Goal: Transaction & Acquisition: Book appointment/travel/reservation

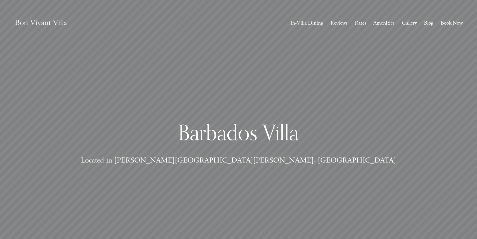
click at [410, 24] on link "Gallery" at bounding box center [409, 23] width 15 height 10
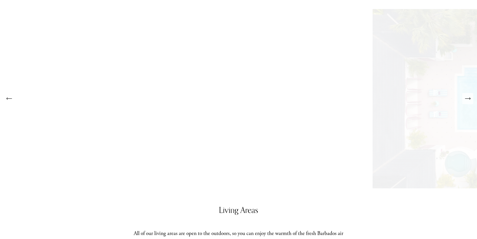
scroll to position [275, 0]
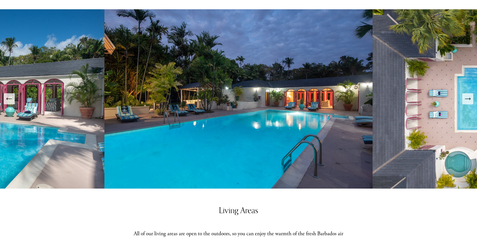
click at [469, 101] on icon "Next Slide" at bounding box center [467, 98] width 7 height 7
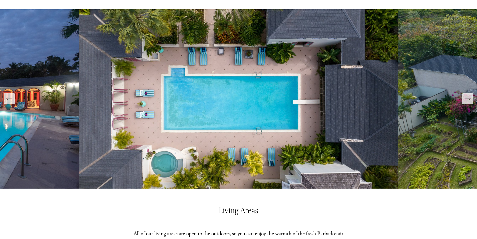
click at [468, 100] on icon "Next Slide" at bounding box center [467, 98] width 7 height 7
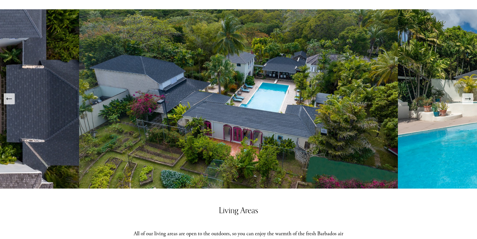
click at [468, 100] on icon "Next Slide" at bounding box center [467, 98] width 7 height 7
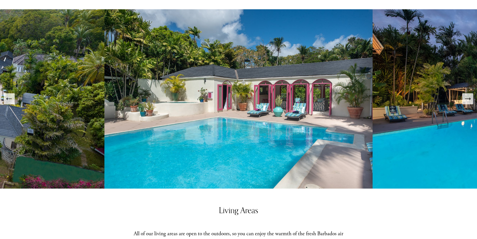
click at [468, 100] on icon "Next Slide" at bounding box center [467, 98] width 7 height 7
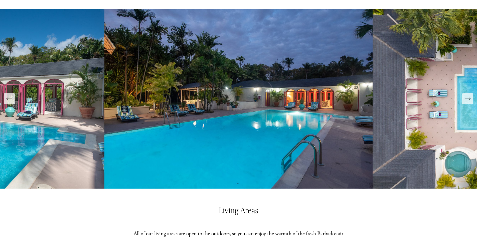
click at [468, 100] on icon "Next Slide" at bounding box center [467, 98] width 7 height 7
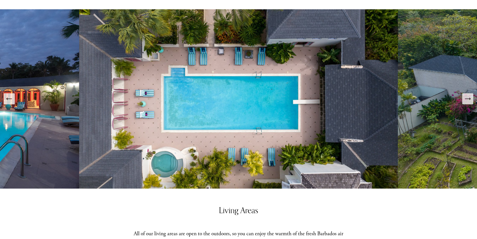
click at [468, 100] on icon "Next Slide" at bounding box center [467, 98] width 7 height 7
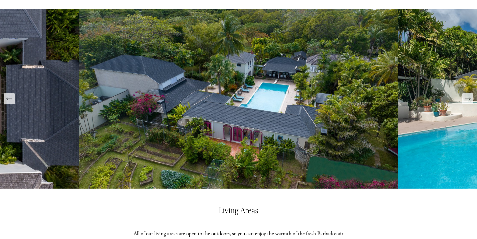
click at [468, 100] on icon "Next Slide" at bounding box center [467, 98] width 7 height 7
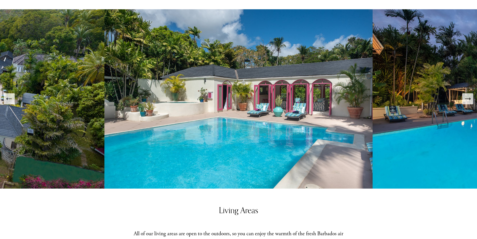
click at [468, 100] on icon "Next Slide" at bounding box center [467, 98] width 7 height 7
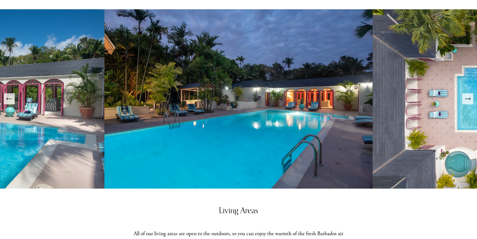
click at [468, 100] on icon "Next Slide" at bounding box center [467, 98] width 7 height 7
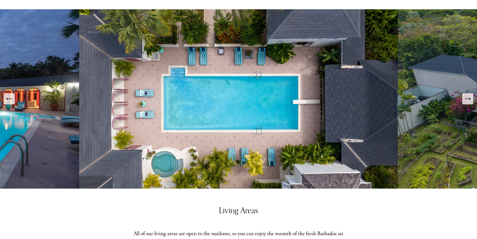
click at [468, 100] on icon "Next Slide" at bounding box center [467, 98] width 7 height 7
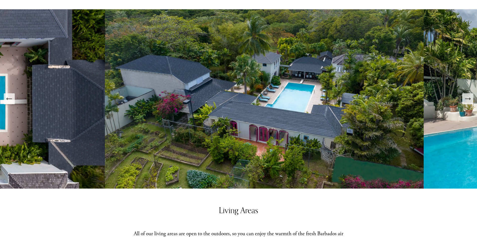
click at [468, 100] on icon "Next Slide" at bounding box center [467, 98] width 7 height 7
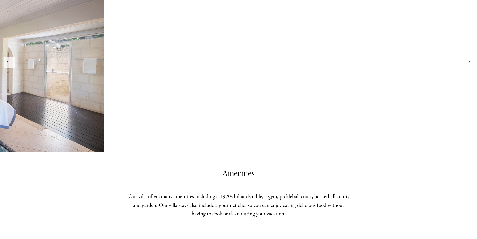
scroll to position [826, 0]
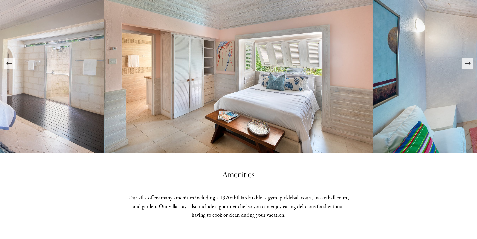
click at [469, 67] on icon "Next Slide" at bounding box center [467, 63] width 7 height 7
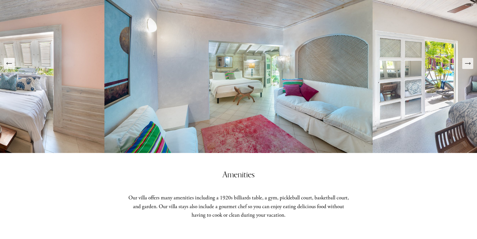
click at [468, 65] on icon "Next Slide" at bounding box center [467, 63] width 7 height 7
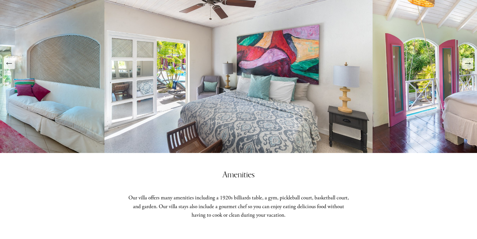
click at [468, 65] on icon "Next Slide" at bounding box center [467, 63] width 7 height 7
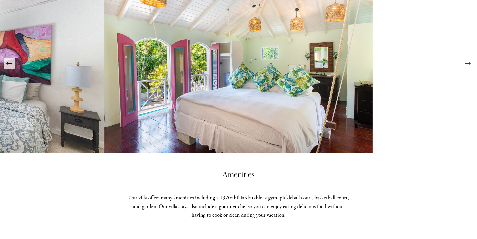
click at [467, 65] on icon "Next Slide" at bounding box center [467, 63] width 7 height 7
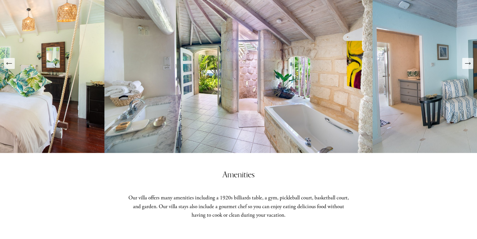
click at [468, 63] on icon "Next Slide" at bounding box center [467, 63] width 7 height 7
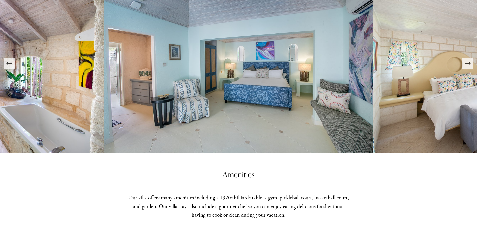
click at [468, 63] on icon "Next Slide" at bounding box center [467, 63] width 7 height 7
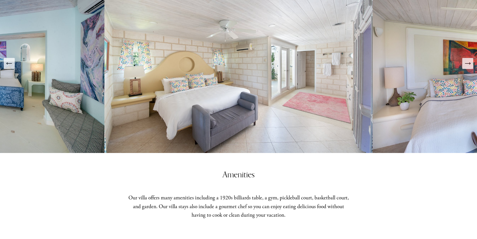
click at [468, 63] on icon "Next Slide" at bounding box center [467, 63] width 7 height 7
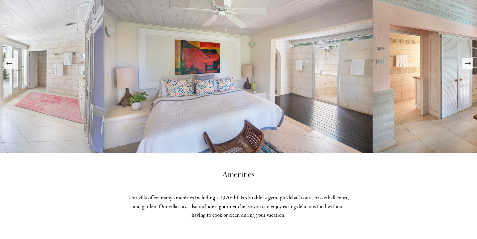
click at [468, 63] on icon "Next Slide" at bounding box center [467, 63] width 7 height 7
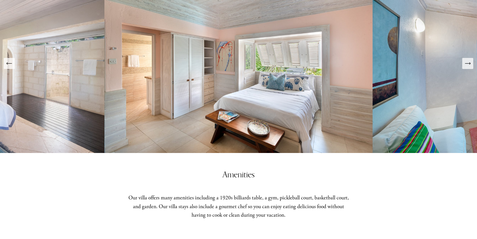
click at [468, 63] on icon "Next Slide" at bounding box center [467, 63] width 7 height 7
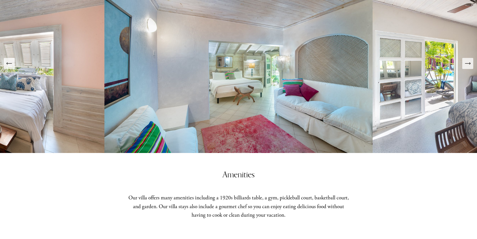
click at [468, 63] on icon "Next Slide" at bounding box center [467, 63] width 7 height 7
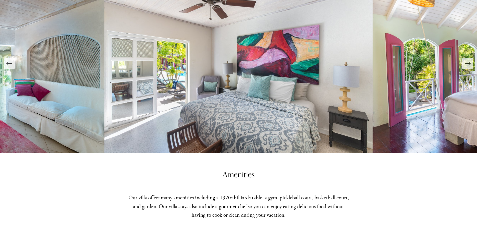
click at [468, 63] on icon "Next Slide" at bounding box center [467, 63] width 7 height 7
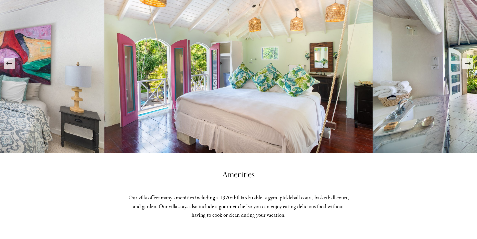
click at [468, 63] on icon "Next Slide" at bounding box center [467, 63] width 7 height 7
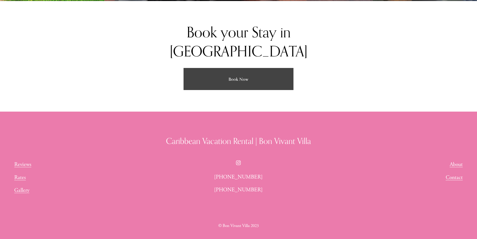
scroll to position [1252, 0]
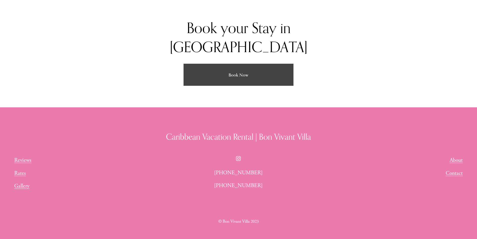
click at [244, 74] on link "Book Now" at bounding box center [238, 75] width 110 height 22
drag, startPoint x: 135, startPoint y: 69, endPoint x: 138, endPoint y: 68, distance: 3.5
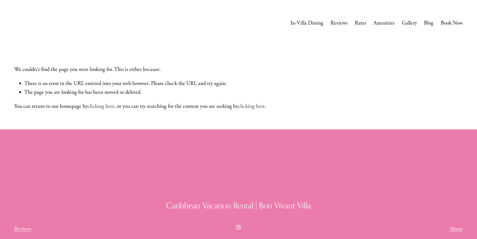
click at [362, 23] on link "Rates" at bounding box center [361, 23] width 12 height 10
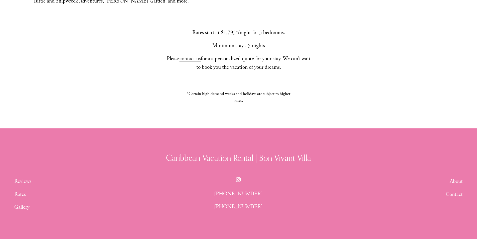
scroll to position [551, 0]
